Goal: Navigation & Orientation: Find specific page/section

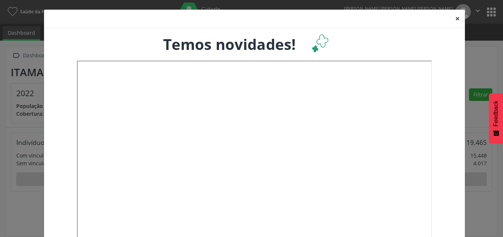
click at [455, 18] on button "×" at bounding box center [457, 19] width 15 height 18
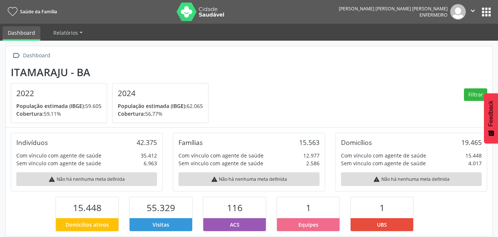
scroll to position [369806, 369766]
click at [26, 36] on link "Dashboard" at bounding box center [22, 33] width 38 height 14
click at [40, 31] on ul "Dashboard Relatórios Desfechos da visita" at bounding box center [249, 32] width 498 height 17
click at [31, 32] on link "Dashboard" at bounding box center [22, 33] width 38 height 14
click at [26, 13] on span "Saúde da Família" at bounding box center [38, 12] width 37 height 6
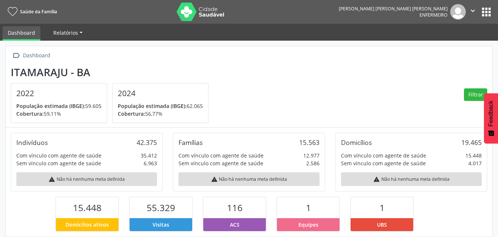
click at [58, 29] on span "Relatórios" at bounding box center [65, 32] width 25 height 7
click at [21, 33] on link "Dashboard" at bounding box center [22, 33] width 38 height 14
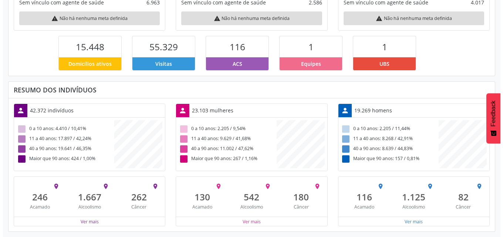
scroll to position [0, 0]
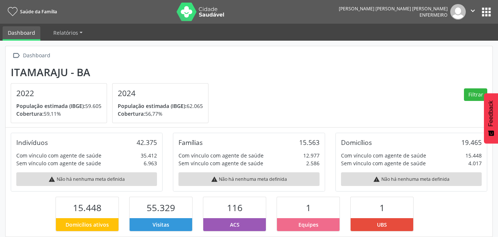
click at [16, 13] on icon at bounding box center [13, 11] width 10 height 9
click at [474, 13] on icon "" at bounding box center [472, 11] width 8 height 8
click at [482, 14] on button "apps" at bounding box center [485, 12] width 13 height 13
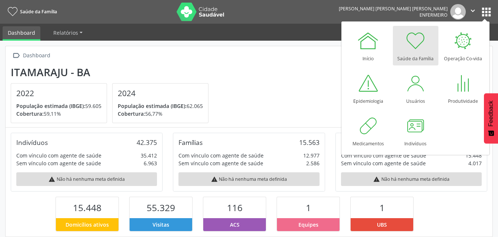
click at [16, 34] on link "Dashboard" at bounding box center [22, 33] width 38 height 14
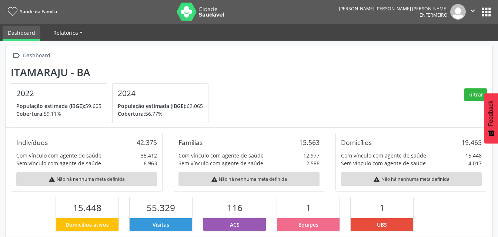
click at [64, 28] on link "Relatórios" at bounding box center [68, 32] width 40 height 13
click at [72, 46] on link "Desfechos da visita" at bounding box center [79, 50] width 63 height 13
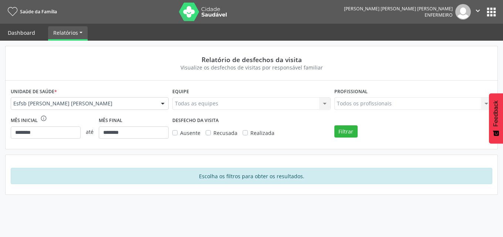
click at [36, 28] on link "Dashboard" at bounding box center [22, 32] width 38 height 13
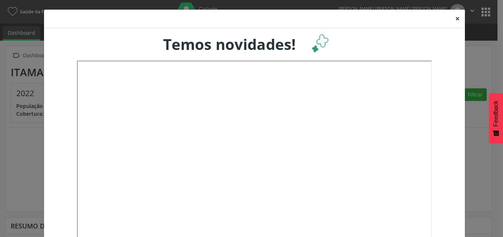
click at [454, 17] on button "×" at bounding box center [457, 19] width 15 height 18
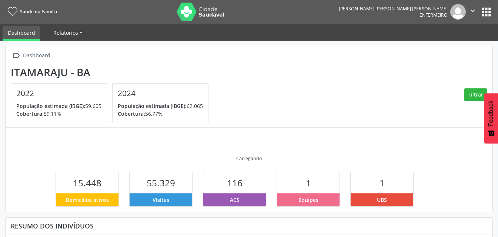
click at [65, 36] on span "Relatórios" at bounding box center [65, 32] width 25 height 7
drag, startPoint x: 139, startPoint y: 44, endPoint x: 143, endPoint y: 44, distance: 4.1
click at [140, 44] on div " Dashboard Itamaraju - BA 2022 População estimada (IBGE): 59.605 Cobertura: 59…" at bounding box center [249, 163] width 498 height 245
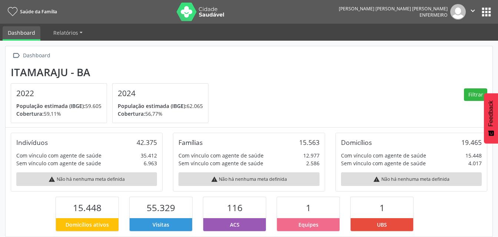
click at [15, 11] on icon at bounding box center [13, 11] width 10 height 9
click at [46, 4] on nav "Saúde da Família [PERSON_NAME] [PERSON_NAME] [PERSON_NAME] Enfermeiro  Configu…" at bounding box center [249, 12] width 498 height 24
click at [51, 11] on span "Saúde da Família" at bounding box center [38, 12] width 37 height 6
